Goal: Contribute content: Contribute content

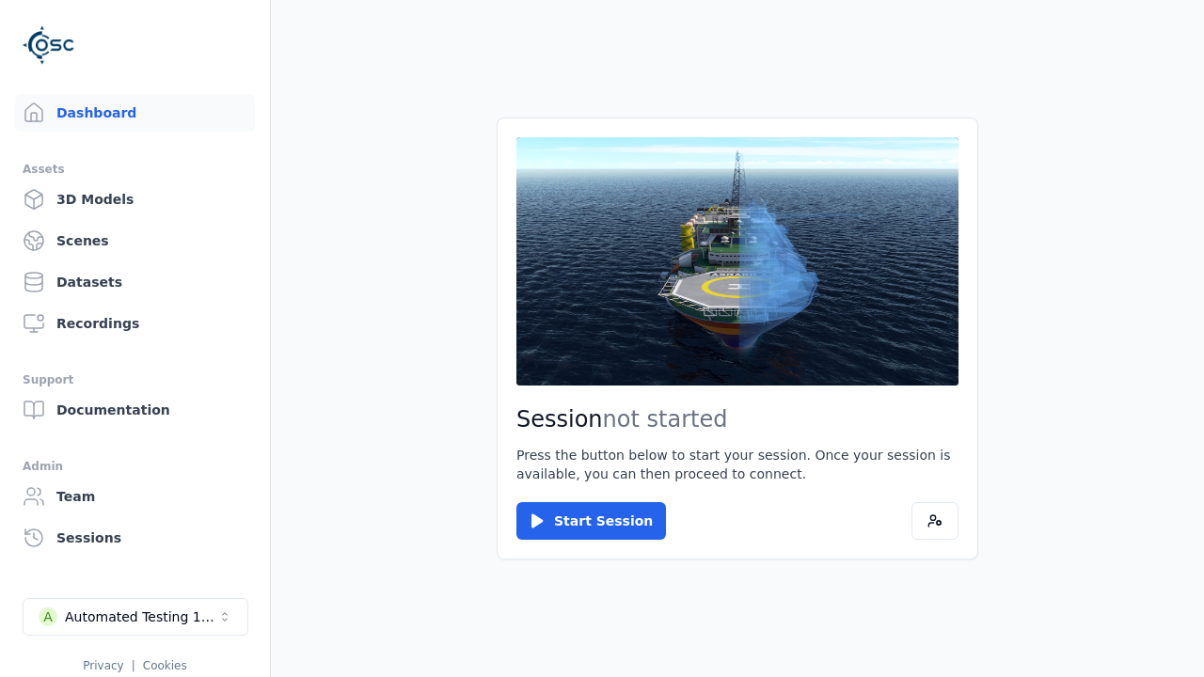
click at [1010, 82] on main "Session not started Press the button below to start your session. Once your ses…" at bounding box center [737, 338] width 933 height 677
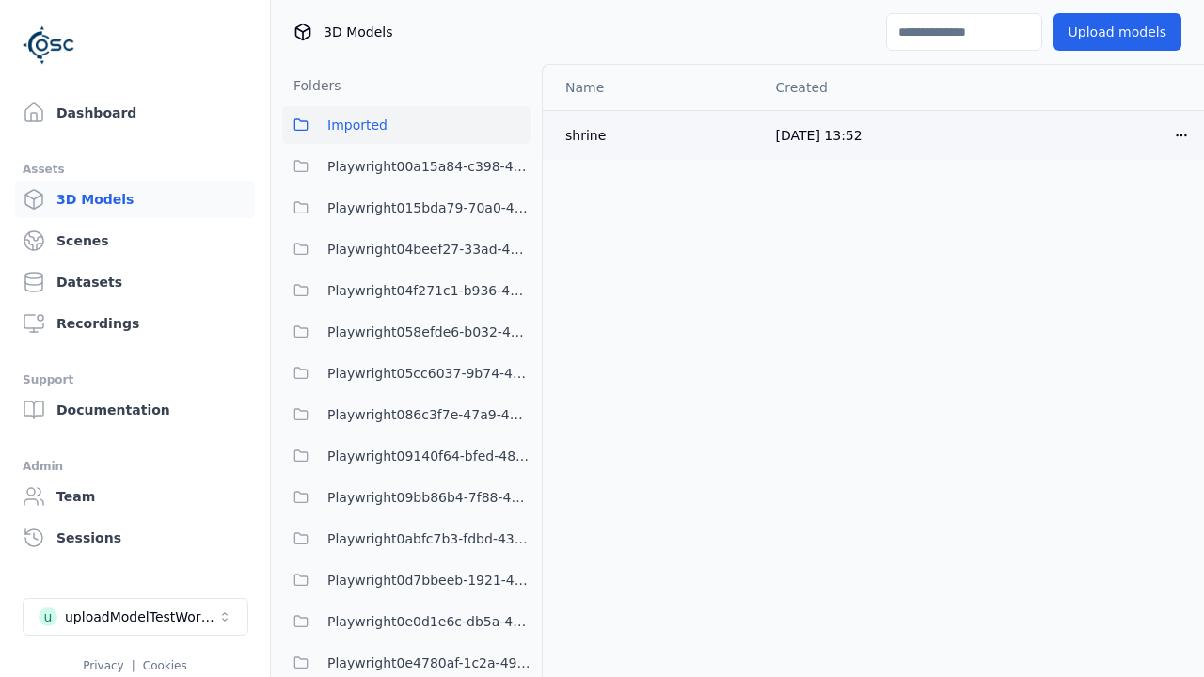
click at [1149, 134] on html "Support Dashboard Assets 3D Models Scenes Datasets Recordings Support Documenta…" at bounding box center [602, 338] width 1204 height 677
click at [1108, 208] on div "Delete" at bounding box center [1107, 208] width 111 height 30
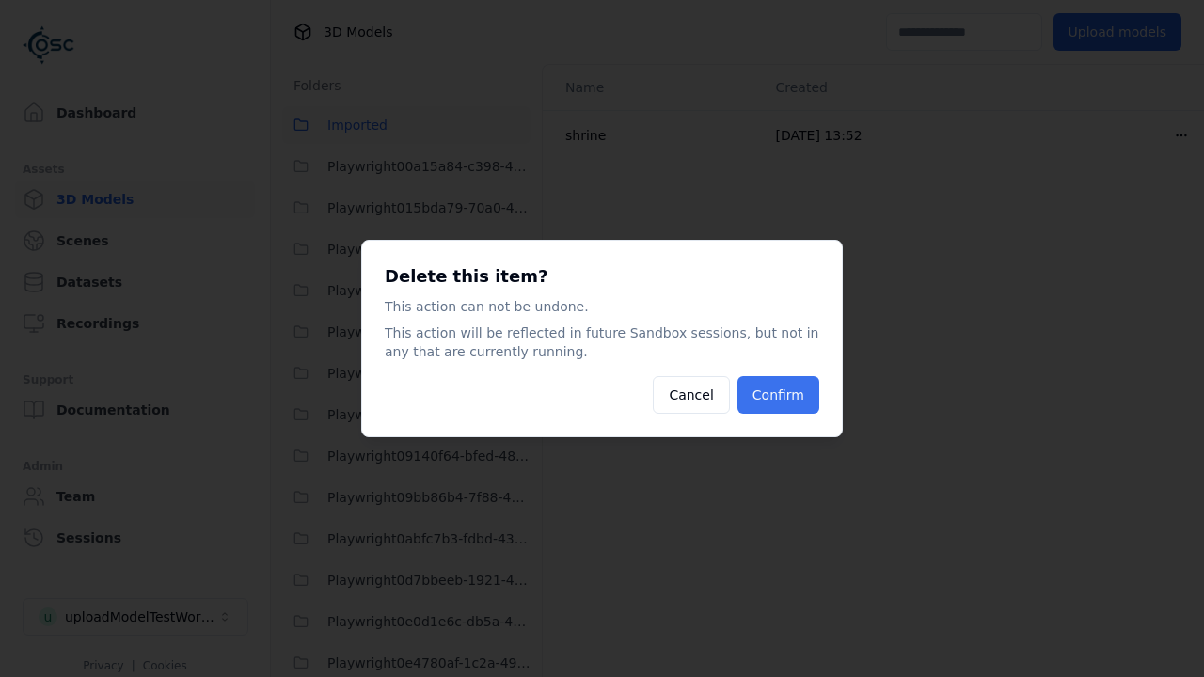
click at [780, 395] on button "Confirm" at bounding box center [778, 395] width 82 height 38
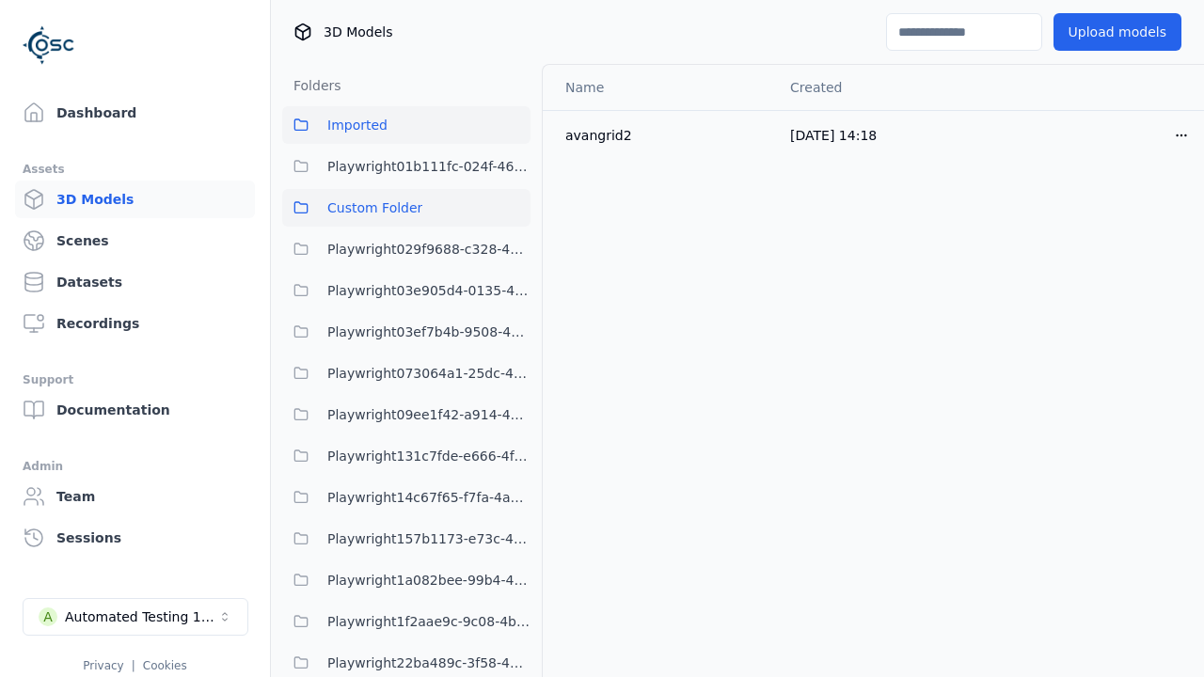
click at [406, 208] on span "Custom Folder" at bounding box center [374, 208] width 95 height 23
click at [362, 201] on span "Custom Folder" at bounding box center [374, 208] width 95 height 23
click at [350, 127] on span "Imported" at bounding box center [357, 125] width 60 height 23
click at [390, 203] on span "Custom Folder" at bounding box center [374, 208] width 95 height 23
click at [382, 129] on span "Imported" at bounding box center [357, 125] width 60 height 23
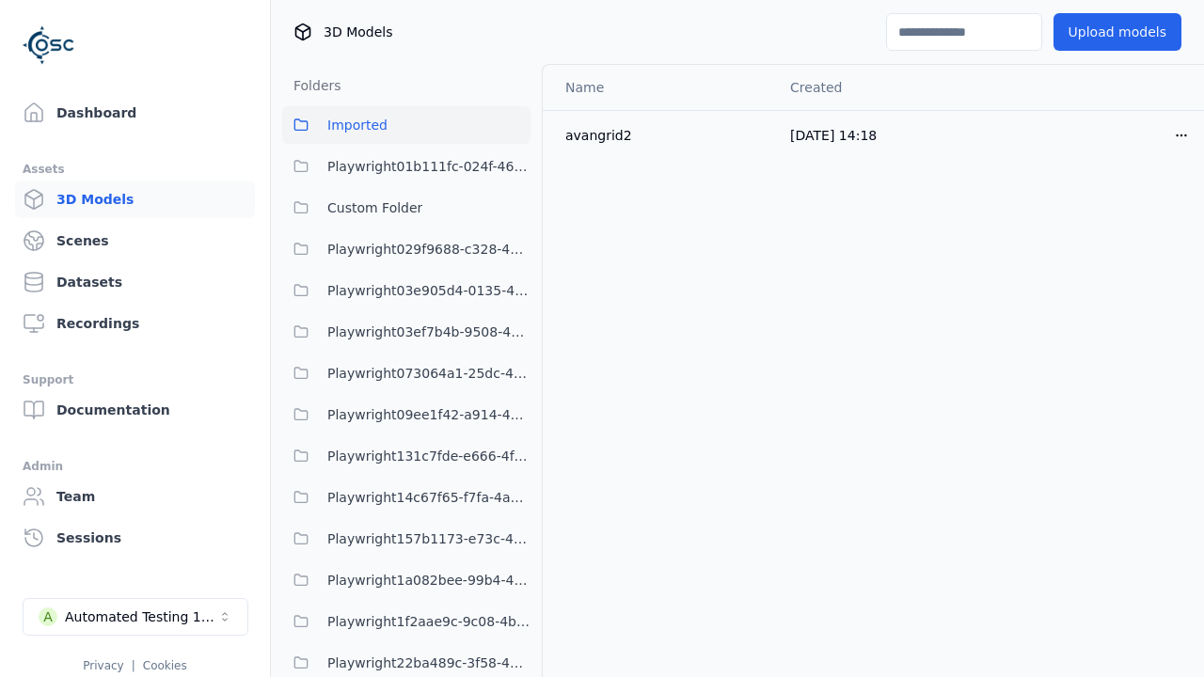
click at [1098, 37] on button "Upload models" at bounding box center [1117, 32] width 128 height 38
click at [1087, 27] on button "Upload models" at bounding box center [1117, 32] width 128 height 38
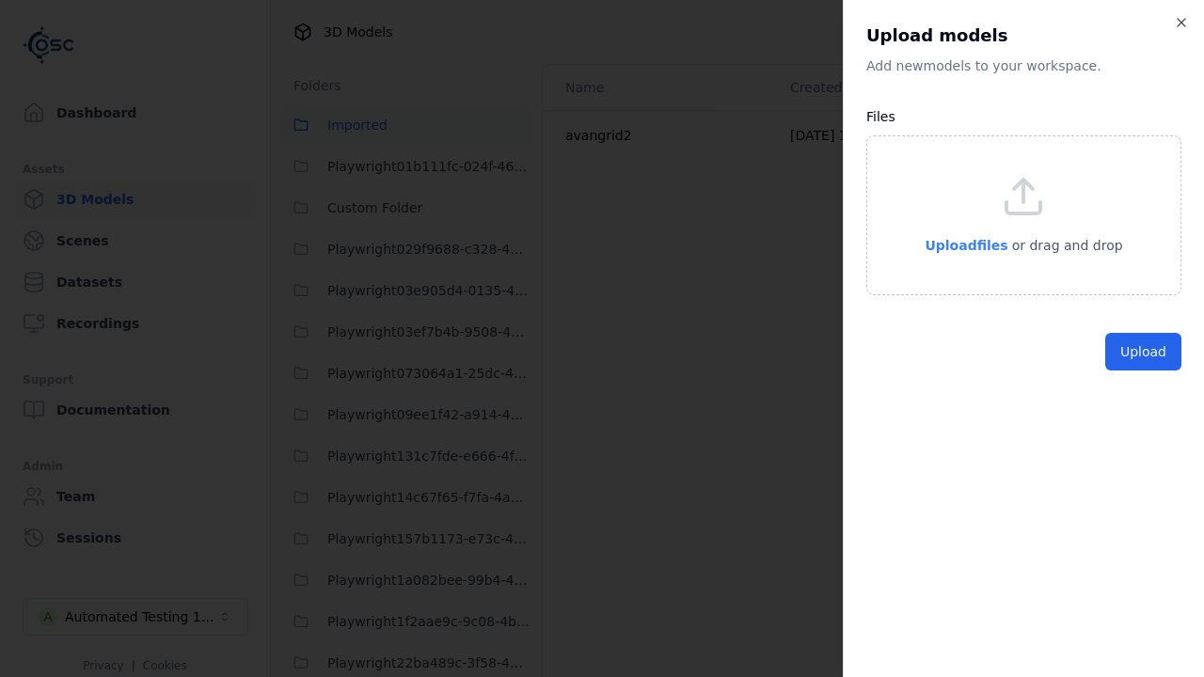
click at [940, 256] on div "Upload files or drag and drop" at bounding box center [1023, 215] width 315 height 160
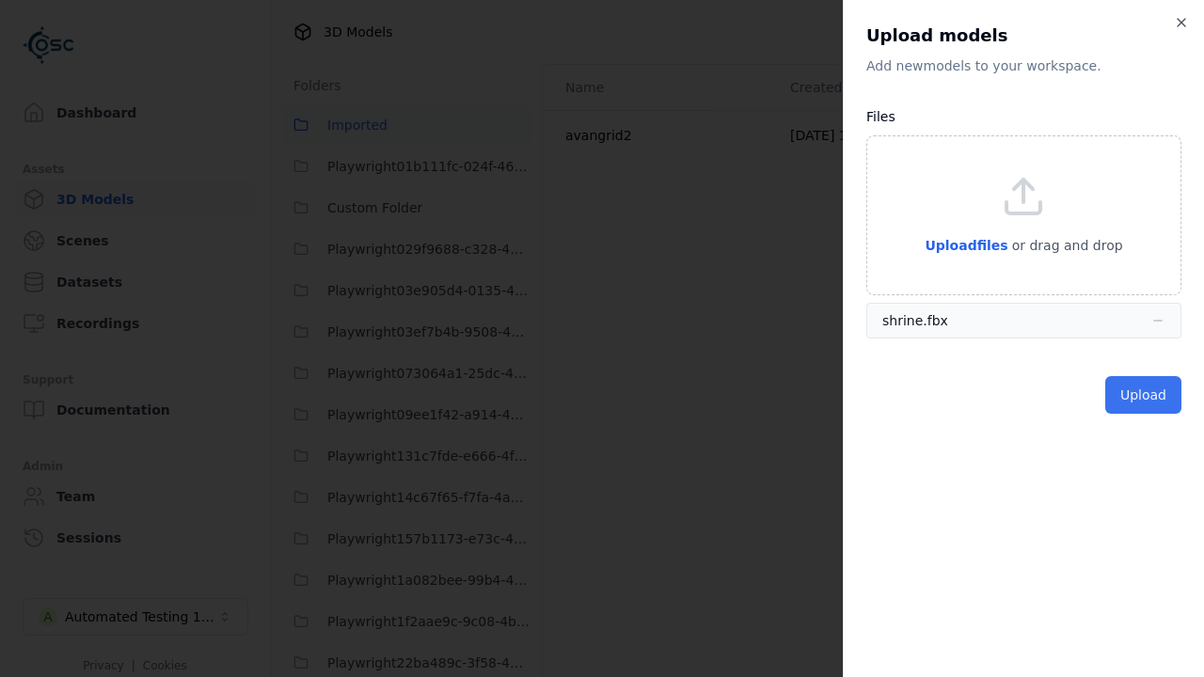
click at [1114, 394] on button "Upload" at bounding box center [1143, 395] width 76 height 38
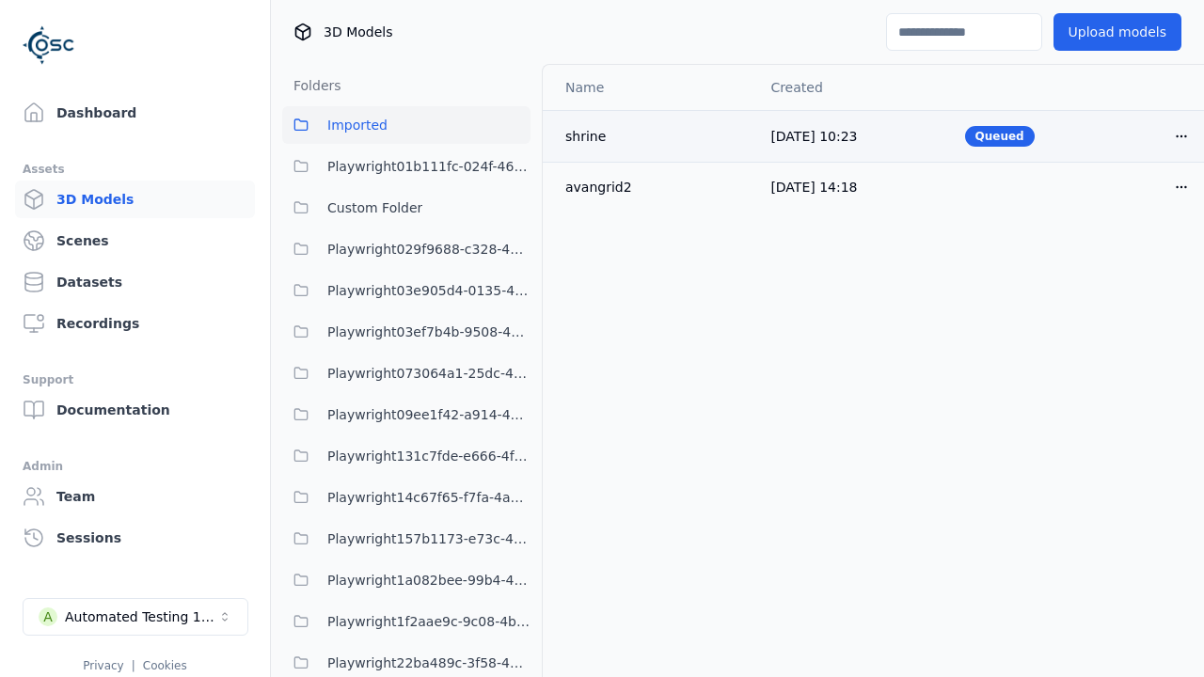
click at [1143, 144] on html "Support Dashboard Assets 3D Models Scenes Datasets Recordings Support Documenta…" at bounding box center [602, 338] width 1204 height 677
click at [964, 371] on html "Support Dashboard Assets 3D Models Scenes Datasets Recordings Support Documenta…" at bounding box center [602, 338] width 1204 height 677
click at [1149, 135] on html "Support Dashboard Assets 3D Models Scenes Datasets Recordings Support Documenta…" at bounding box center [602, 338] width 1204 height 677
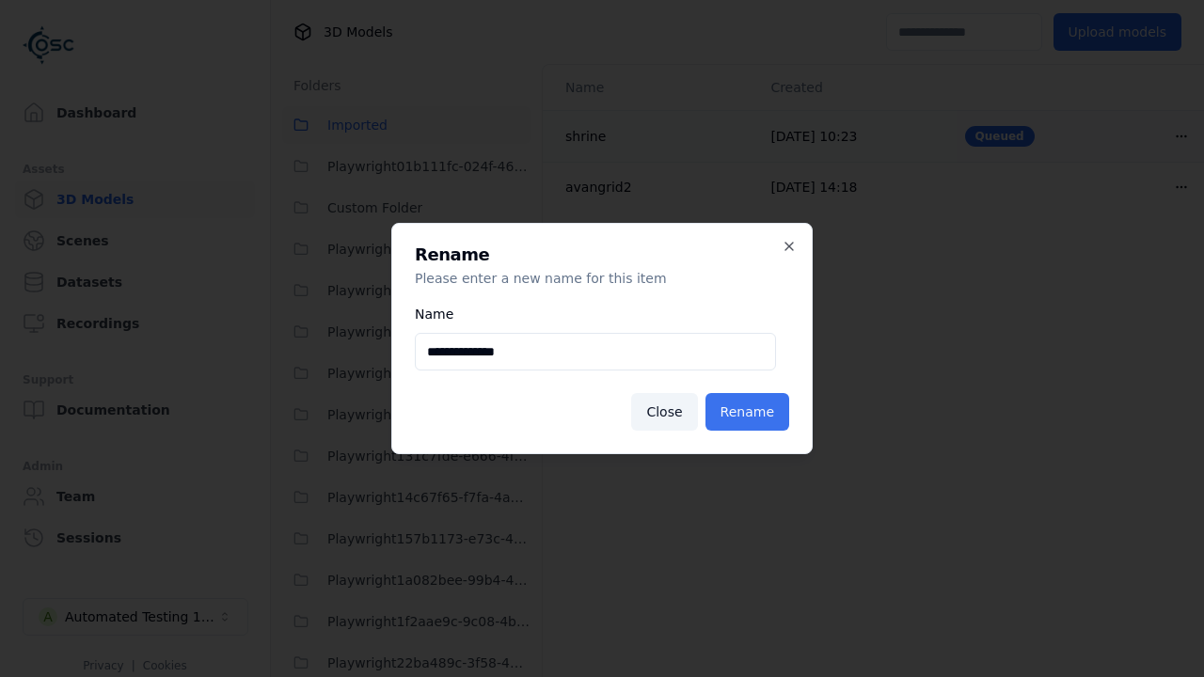
type input "**********"
click at [750, 412] on button "Rename" at bounding box center [747, 412] width 84 height 38
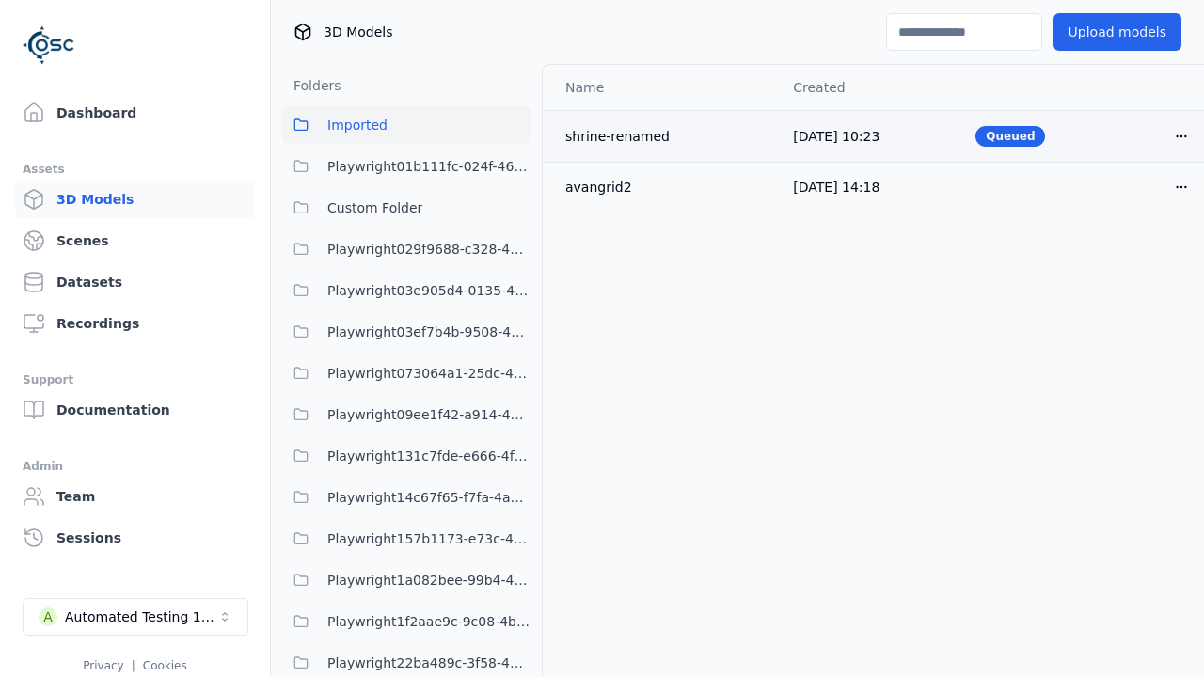
click at [1149, 135] on html "Support Dashboard Assets 3D Models Scenes Datasets Recordings Support Documenta…" at bounding box center [602, 338] width 1204 height 677
click at [1108, 179] on div "Rename" at bounding box center [1107, 179] width 111 height 30
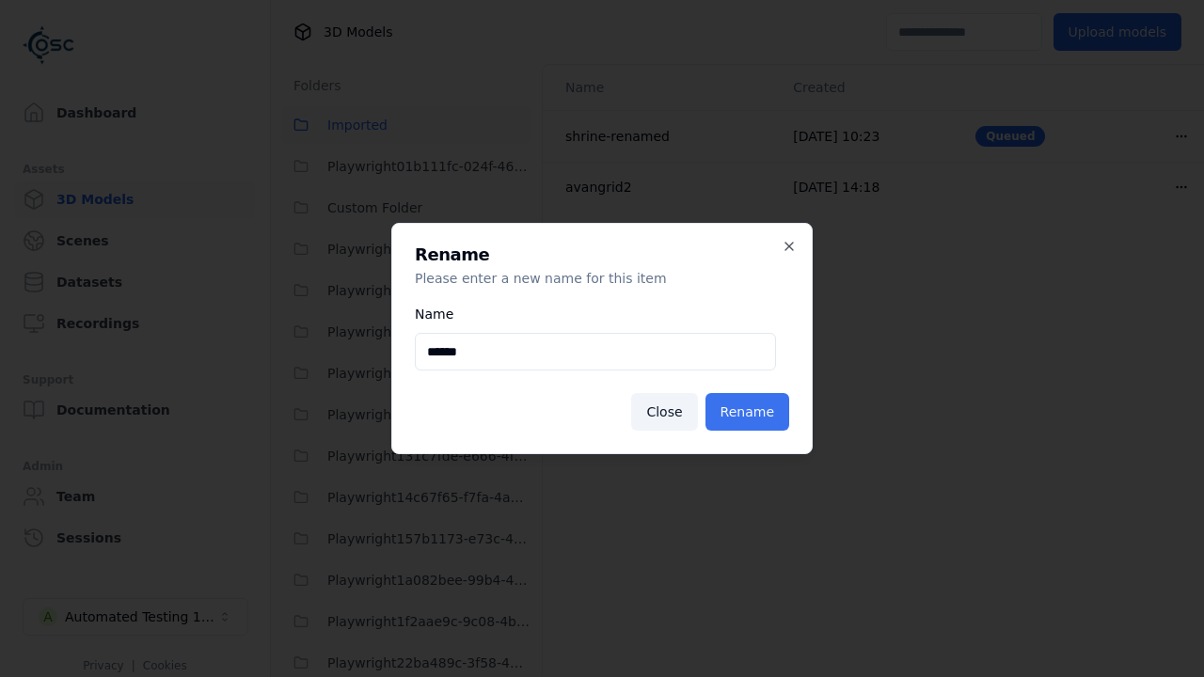
type input "******"
click at [750, 412] on button "Rename" at bounding box center [747, 412] width 84 height 38
